Goal: Task Accomplishment & Management: Use online tool/utility

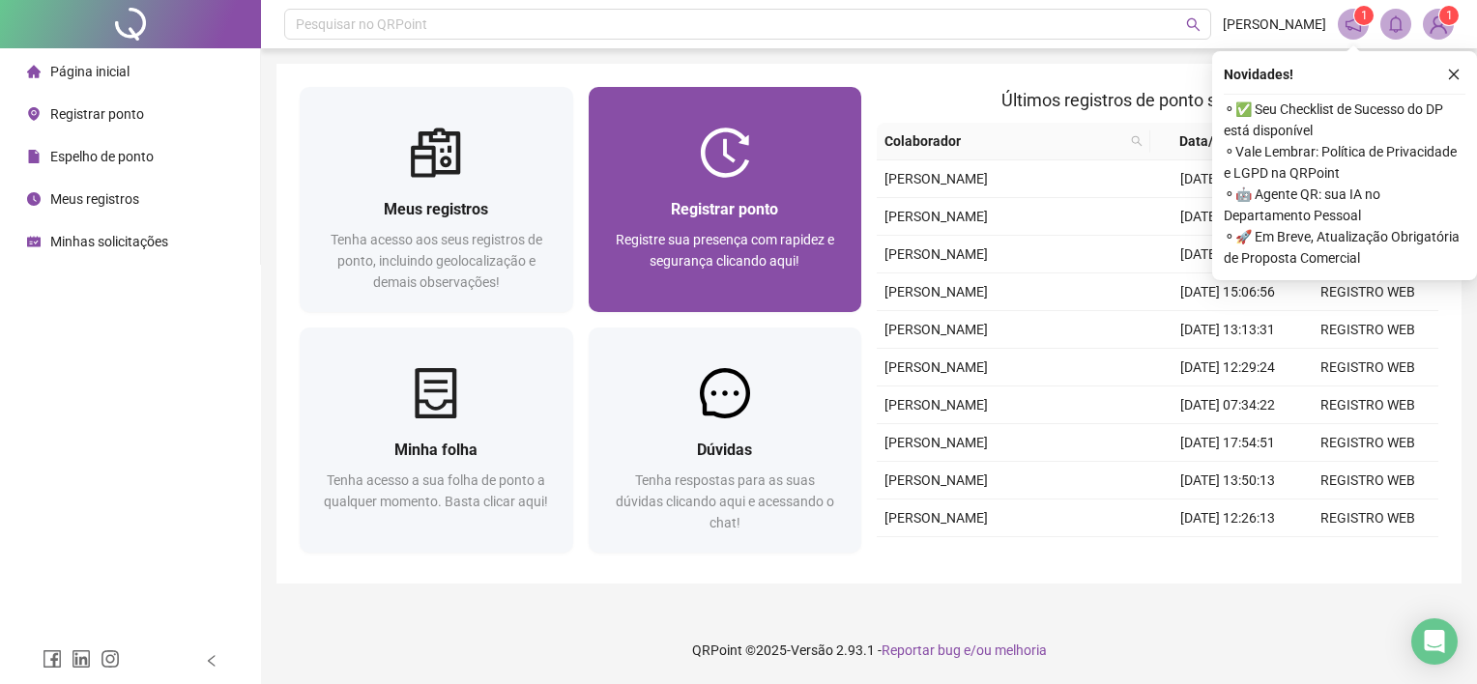
click at [831, 107] on div "Registrar ponto Registre sua presença com rapidez e segurança clicando aqui!" at bounding box center [726, 199] width 274 height 225
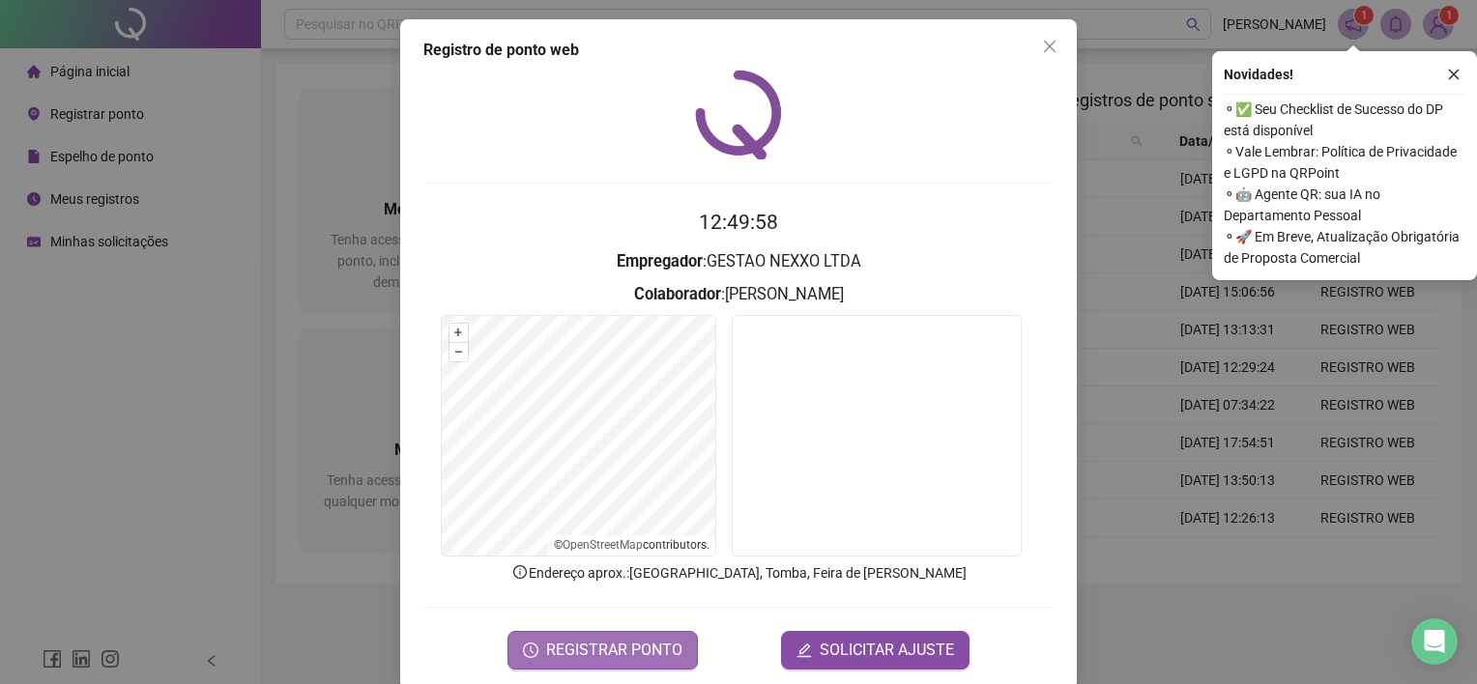
click at [633, 642] on span "REGISTRAR PONTO" at bounding box center [614, 650] width 136 height 23
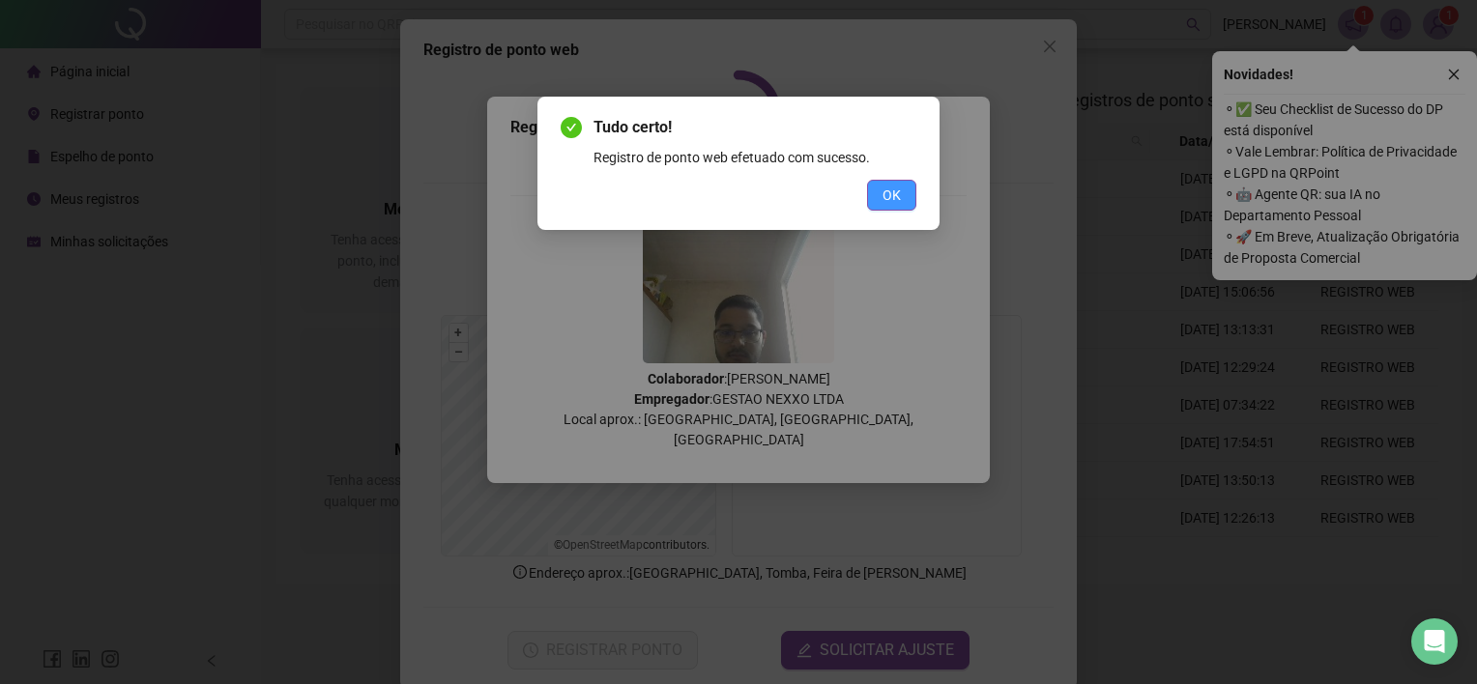
click at [897, 189] on span "OK" at bounding box center [892, 195] width 18 height 21
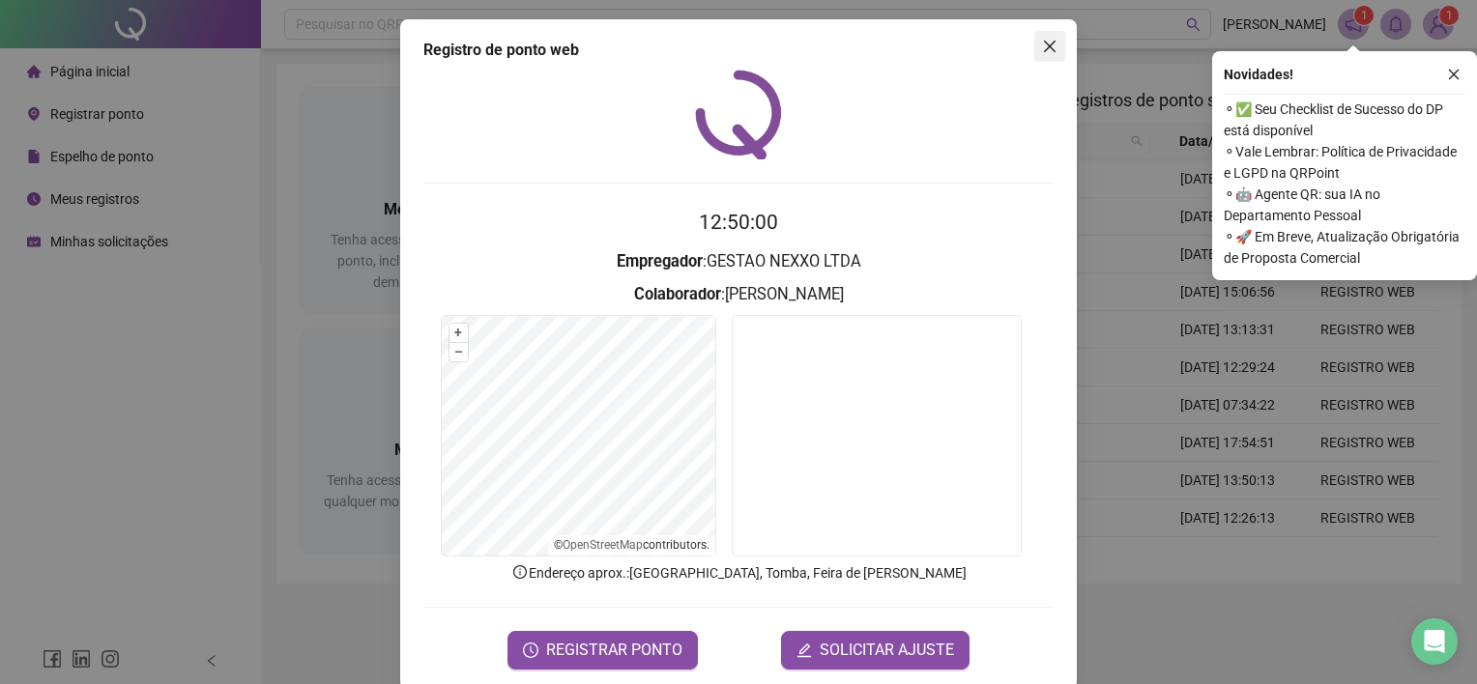
click at [1042, 49] on icon "close" at bounding box center [1049, 46] width 15 height 15
